Goal: Transaction & Acquisition: Purchase product/service

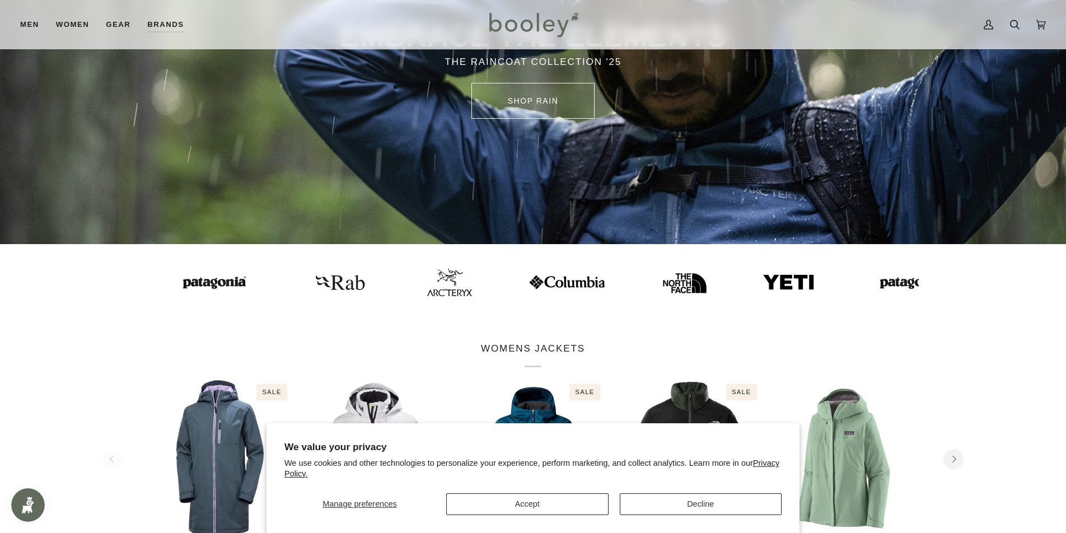
scroll to position [180, 0]
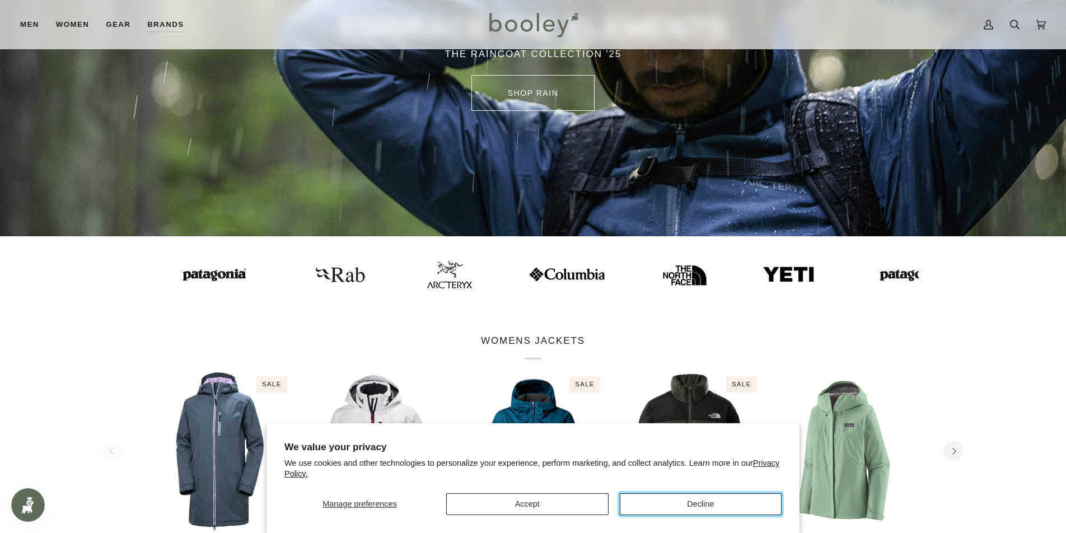
click at [661, 503] on button "Decline" at bounding box center [701, 504] width 162 height 22
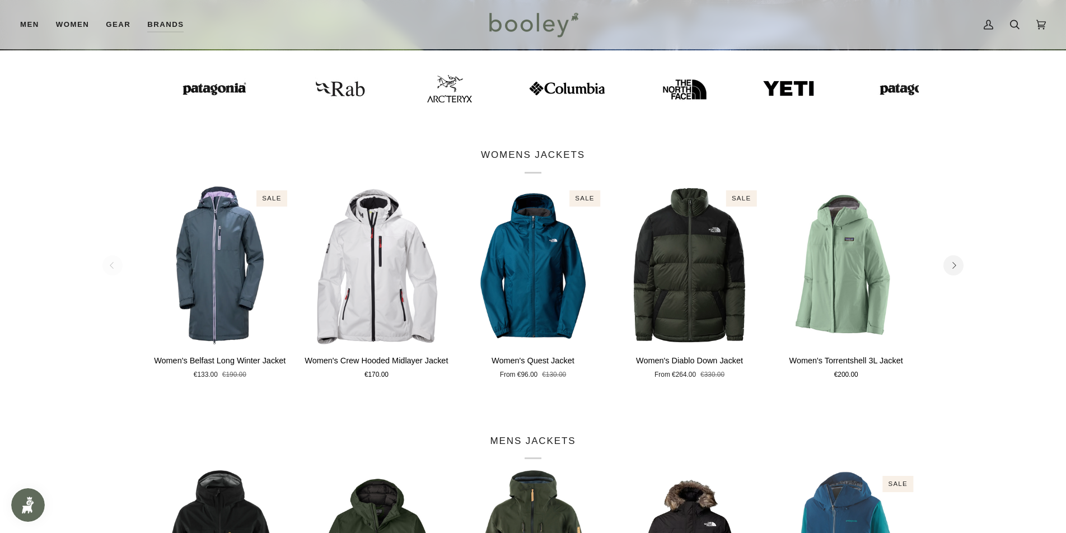
scroll to position [0, 0]
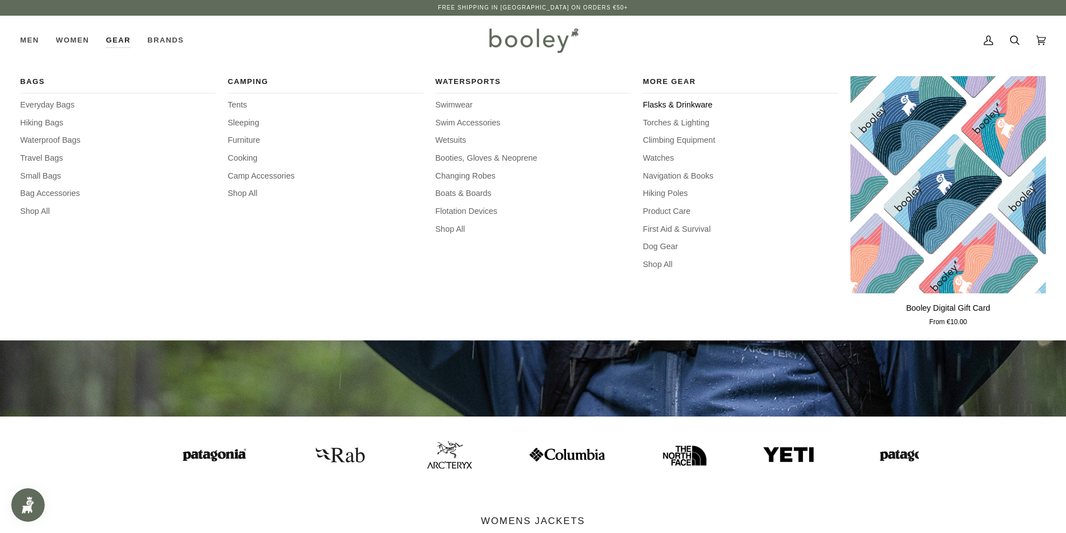
click at [674, 104] on span "Flasks & Drinkware" at bounding box center [740, 105] width 195 height 12
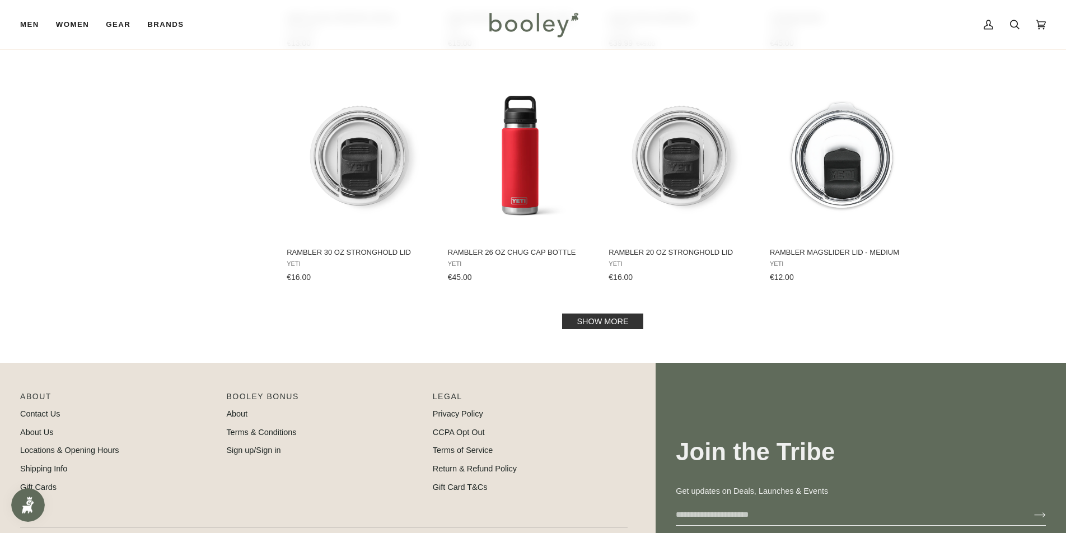
scroll to position [1097, 0]
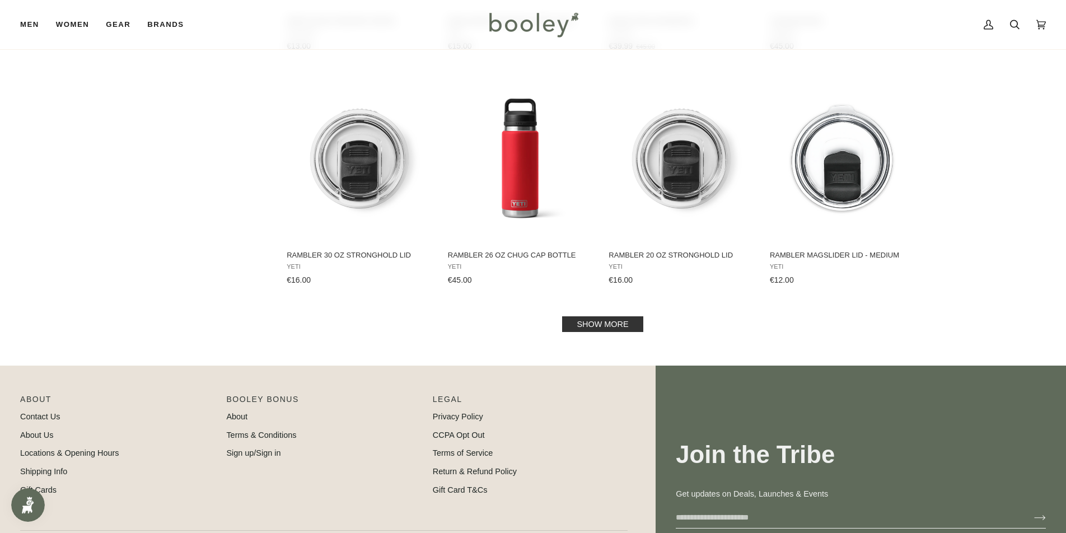
click at [621, 320] on link "Show more" at bounding box center [602, 324] width 81 height 16
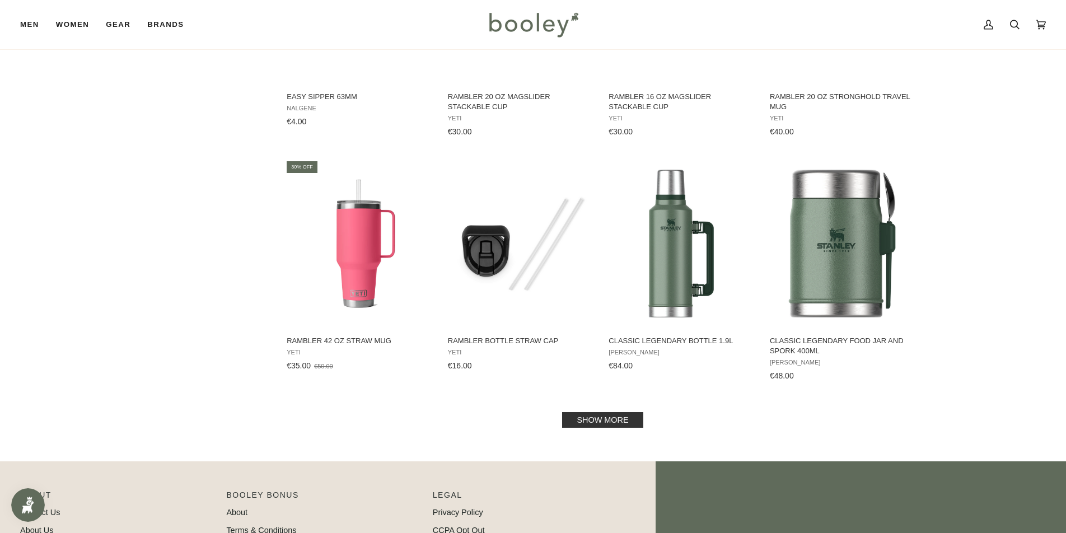
scroll to position [2216, 0]
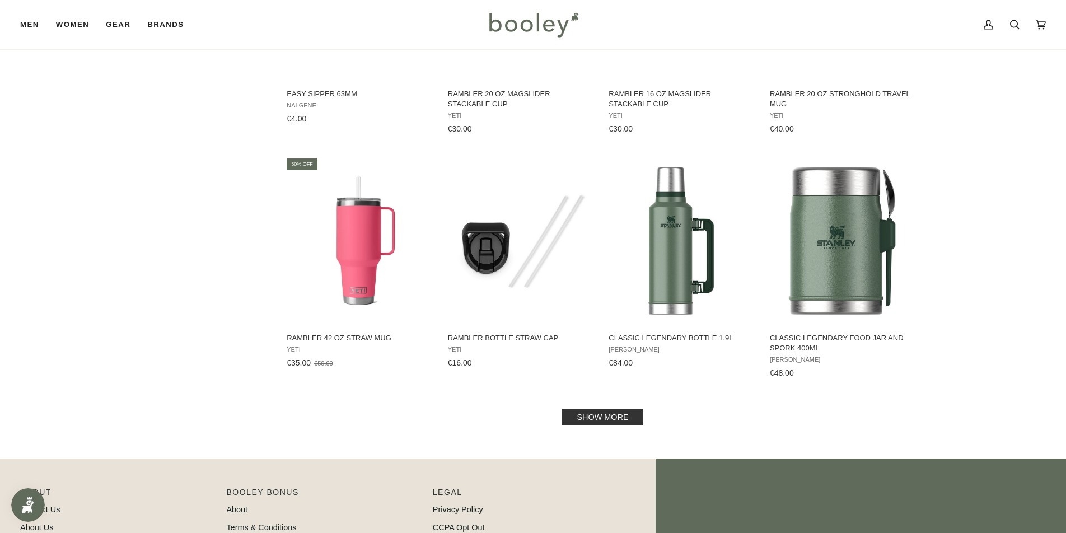
click at [591, 420] on link "Show more" at bounding box center [602, 417] width 81 height 16
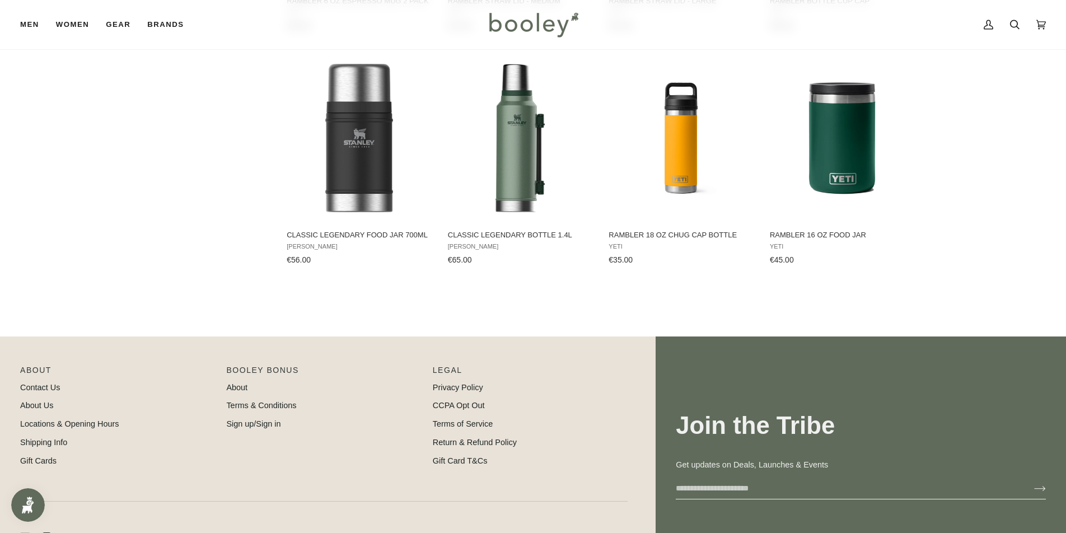
scroll to position [3207, 0]
